Goal: Task Accomplishment & Management: Manage account settings

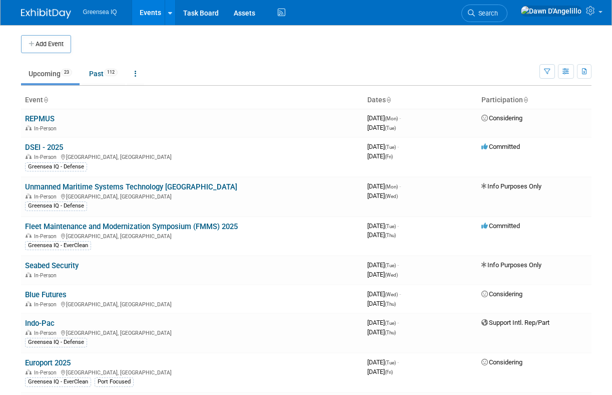
click at [45, 148] on link "DSEI - 2025" at bounding box center [44, 147] width 38 height 9
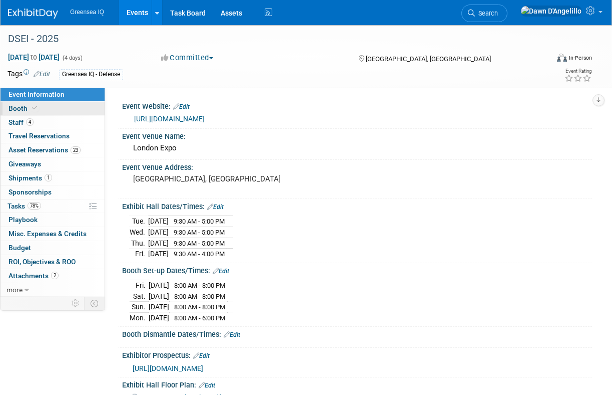
click at [18, 110] on span "Booth" at bounding box center [24, 108] width 31 height 8
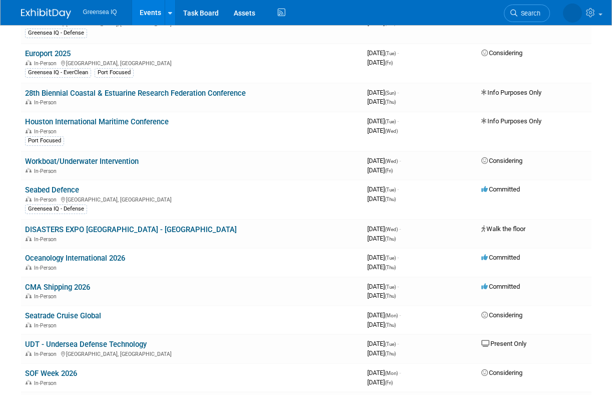
scroll to position [315, 0]
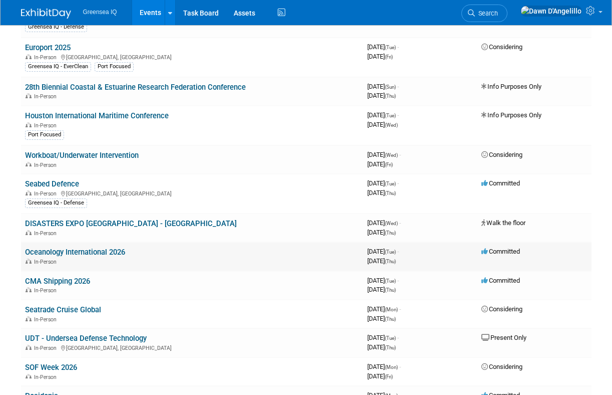
click at [87, 255] on link "Oceanology International 2026" at bounding box center [75, 251] width 100 height 9
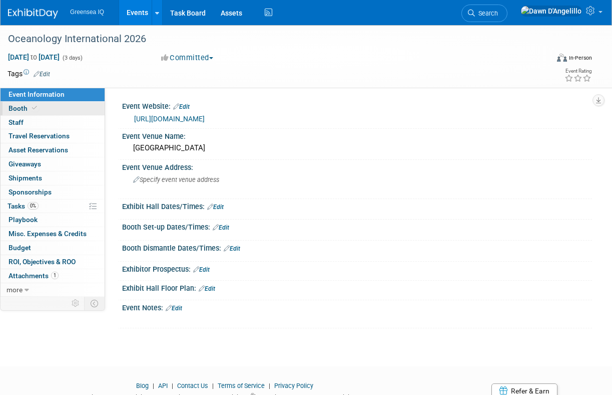
click at [17, 109] on span "Booth" at bounding box center [24, 108] width 31 height 8
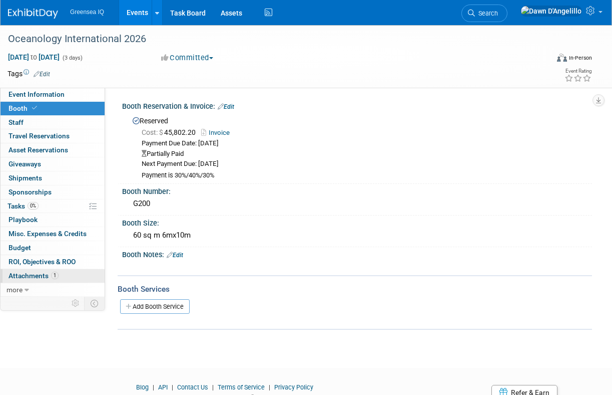
click at [37, 275] on span "Attachments 1" at bounding box center [34, 275] width 50 height 8
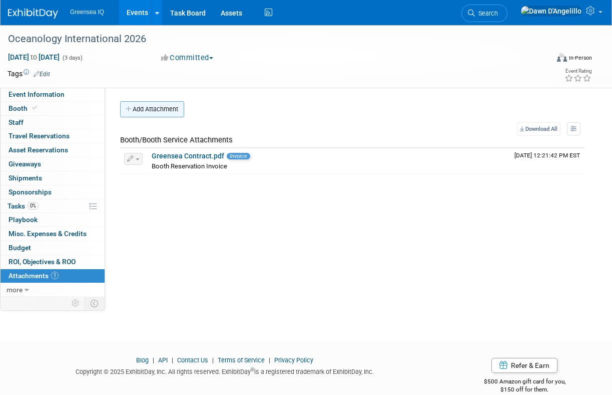
click at [164, 109] on button "Add Attachment" at bounding box center [152, 109] width 64 height 16
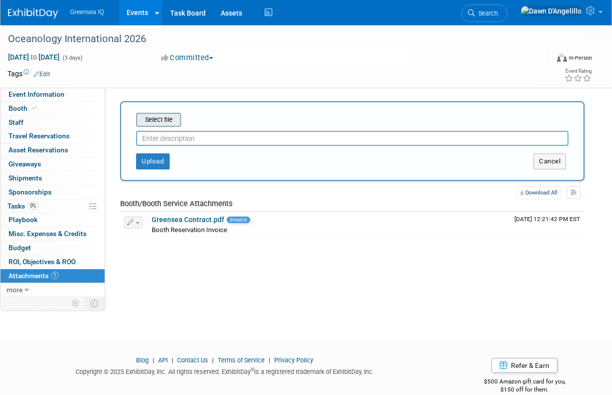
click at [160, 120] on input "file" at bounding box center [120, 120] width 119 height 12
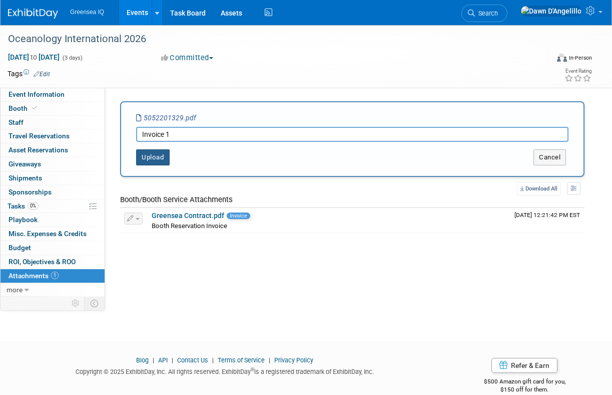
click at [155, 157] on button "Upload" at bounding box center [153, 157] width 34 height 16
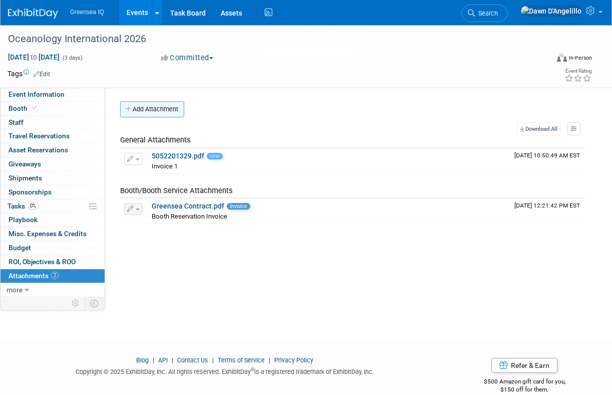
click at [150, 111] on button "Add Attachment" at bounding box center [152, 109] width 64 height 16
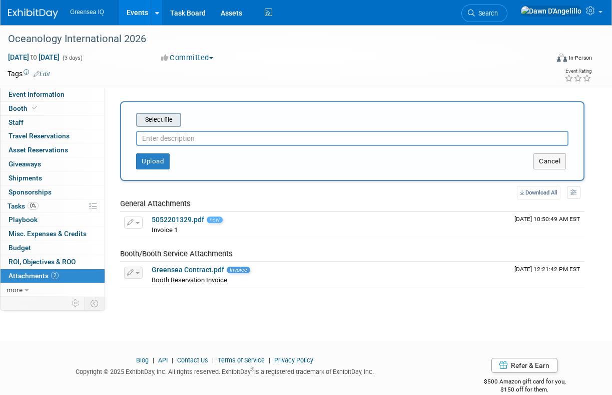
click at [159, 120] on input "file" at bounding box center [120, 120] width 119 height 12
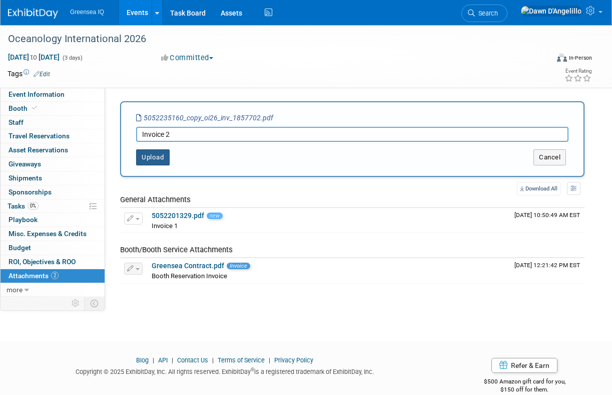
type input "Invoice 2"
click at [151, 158] on button "Upload" at bounding box center [153, 157] width 34 height 16
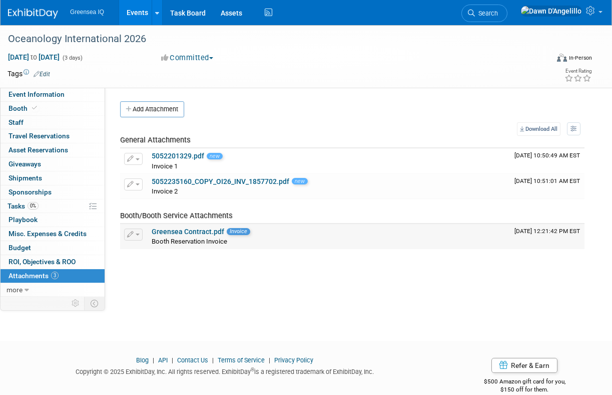
click at [175, 230] on link "Greensea Contract.pdf" at bounding box center [188, 231] width 73 height 8
click at [138, 12] on link "Events" at bounding box center [137, 12] width 37 height 25
